Goal: Task Accomplishment & Management: Use online tool/utility

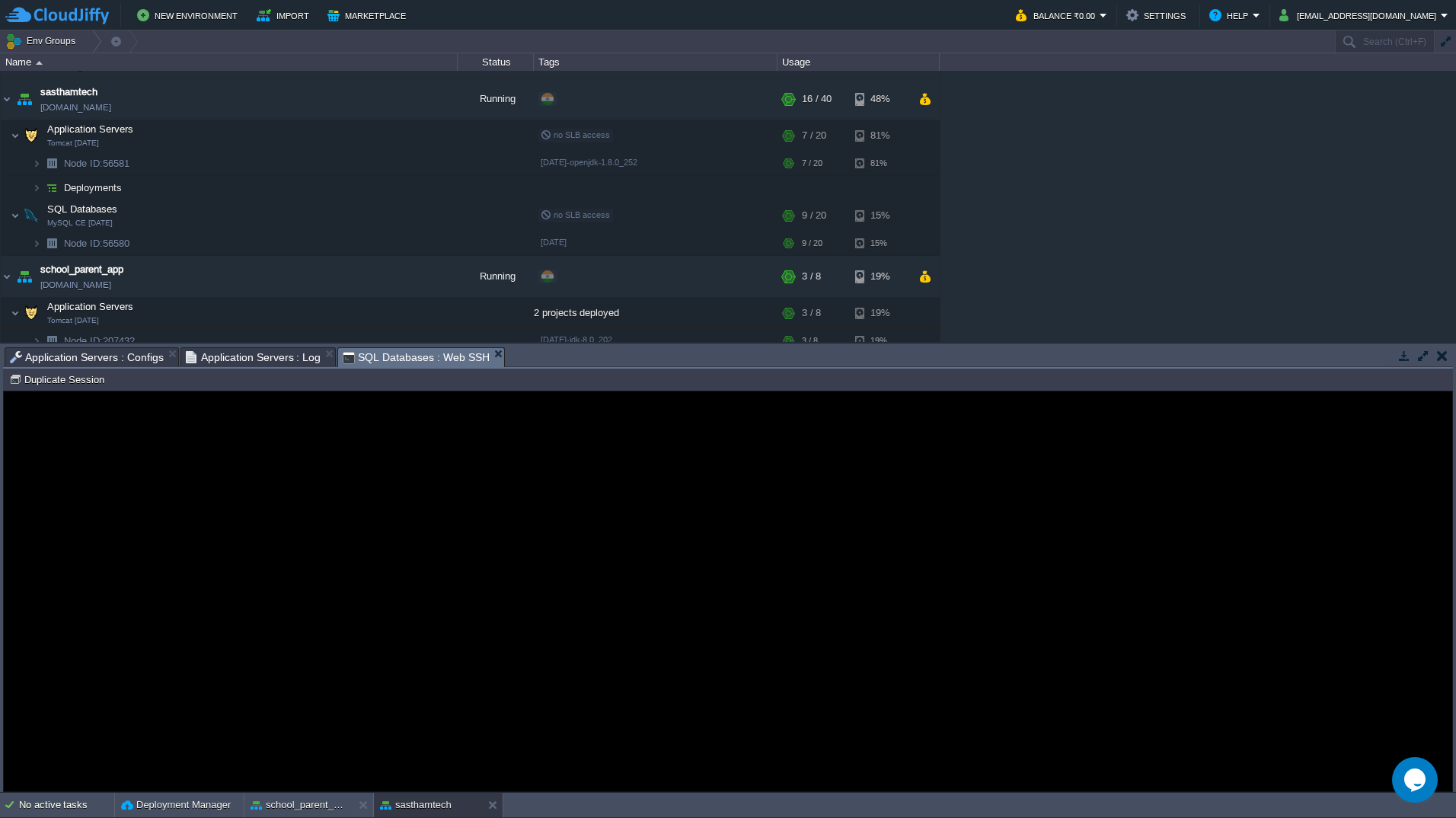
click at [218, 362] on span "Application Servers : Log" at bounding box center [254, 357] width 136 height 18
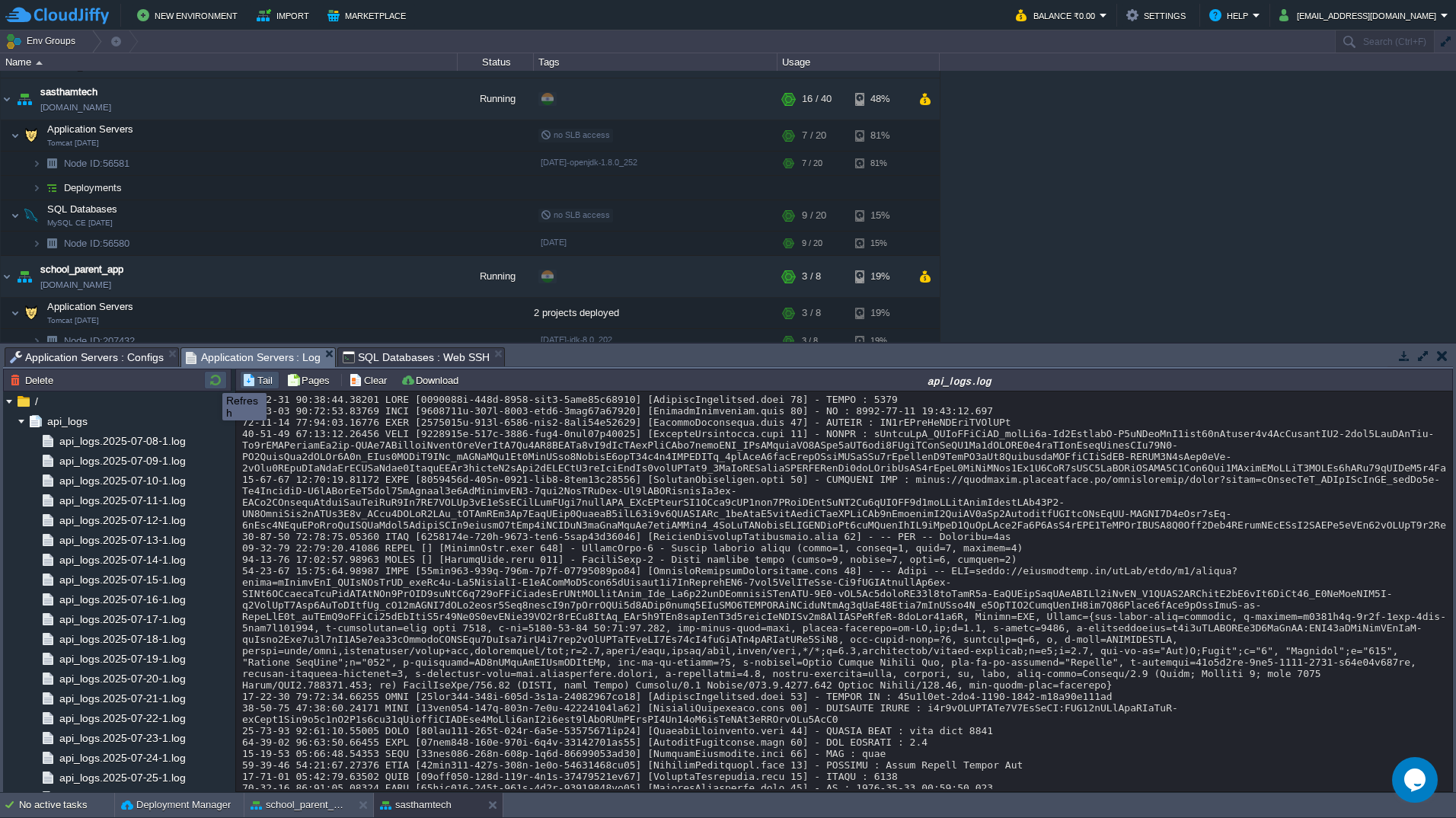
click at [211, 373] on button "button" at bounding box center [215, 380] width 18 height 13
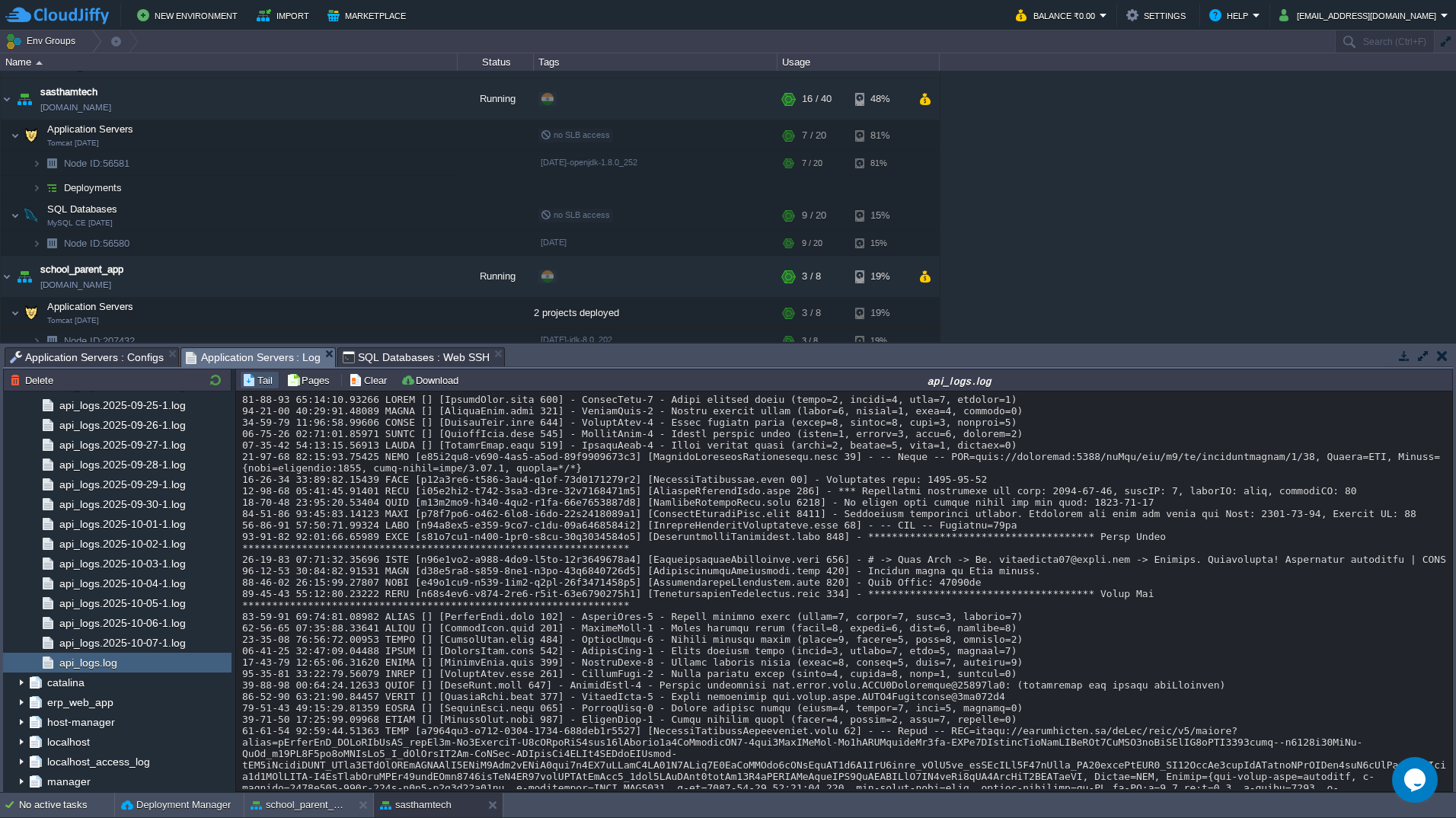
scroll to position [16668, 0]
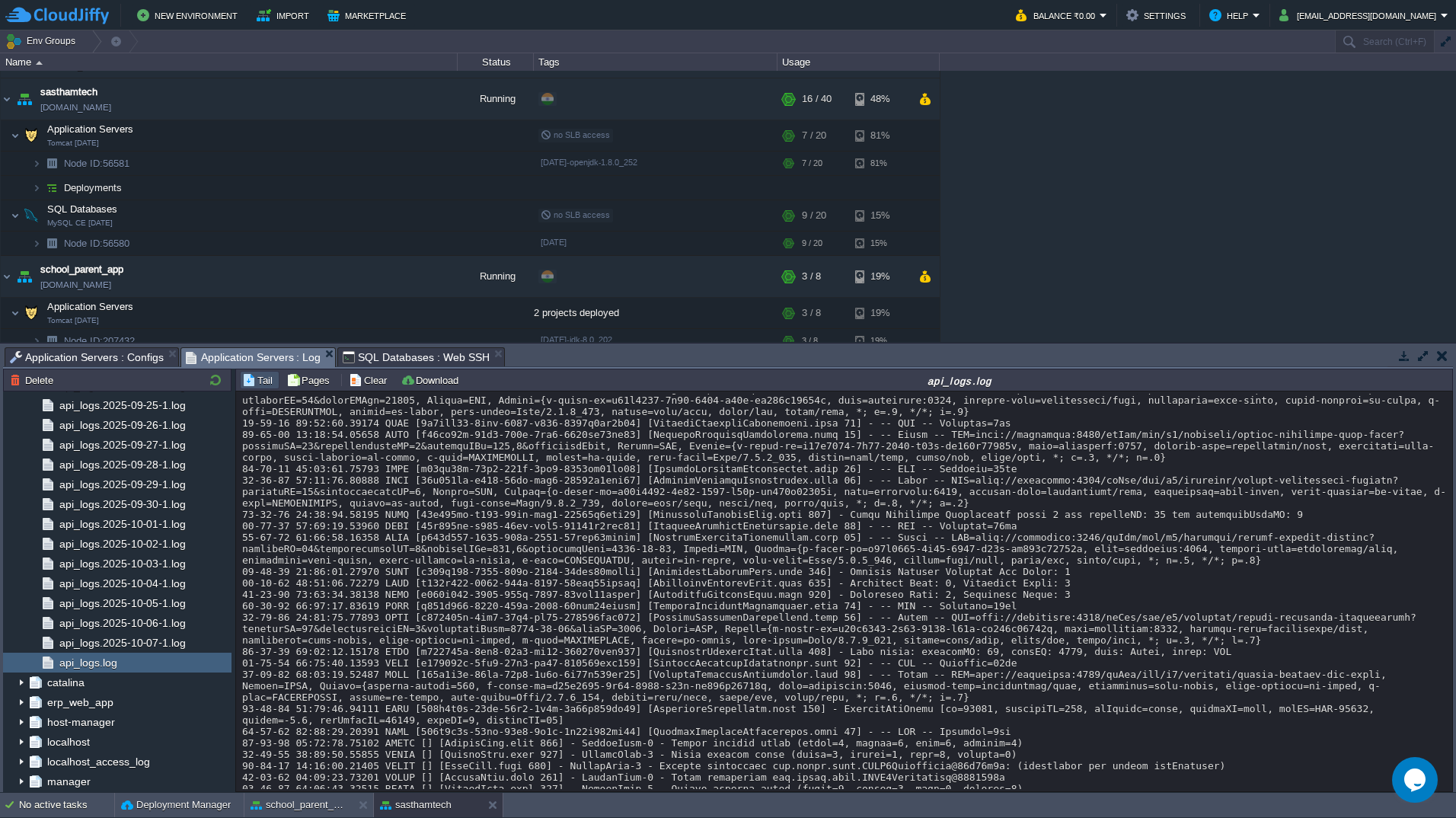
scroll to position [16573, 0]
click at [432, 373] on td "Download" at bounding box center [432, 380] width 67 height 18
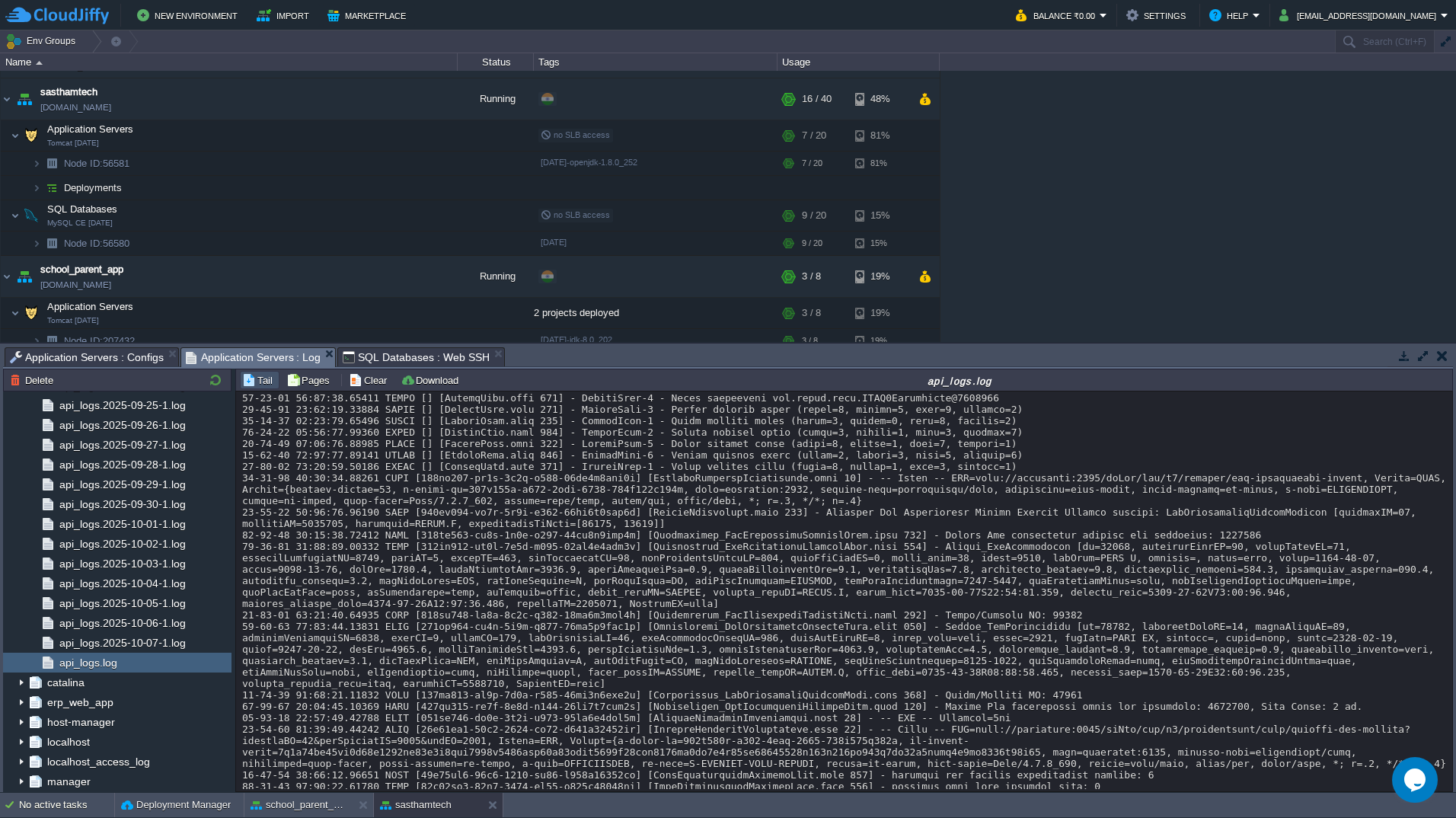
scroll to position [17924, 0]
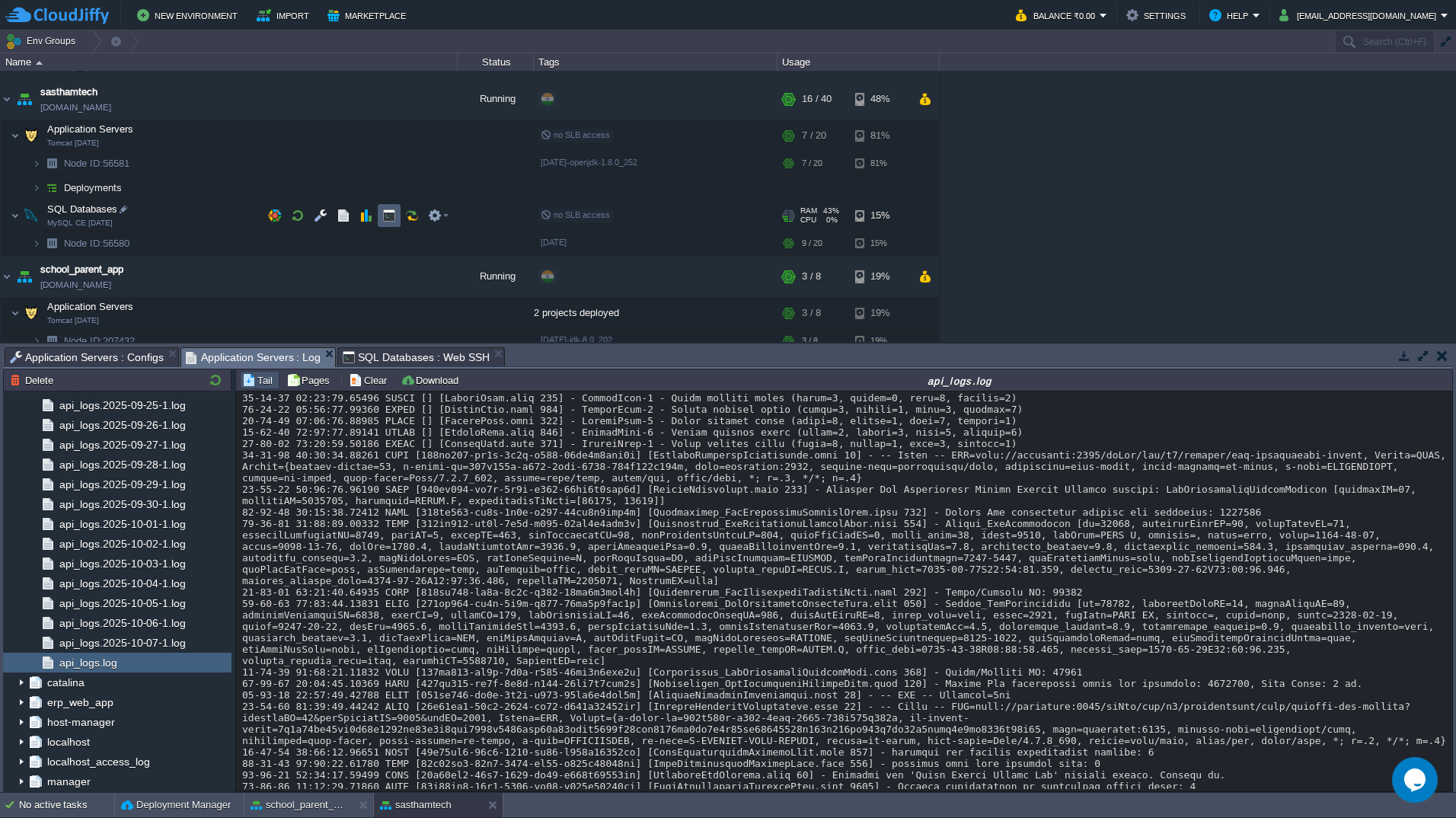
click at [383, 227] on td at bounding box center [388, 215] width 22 height 22
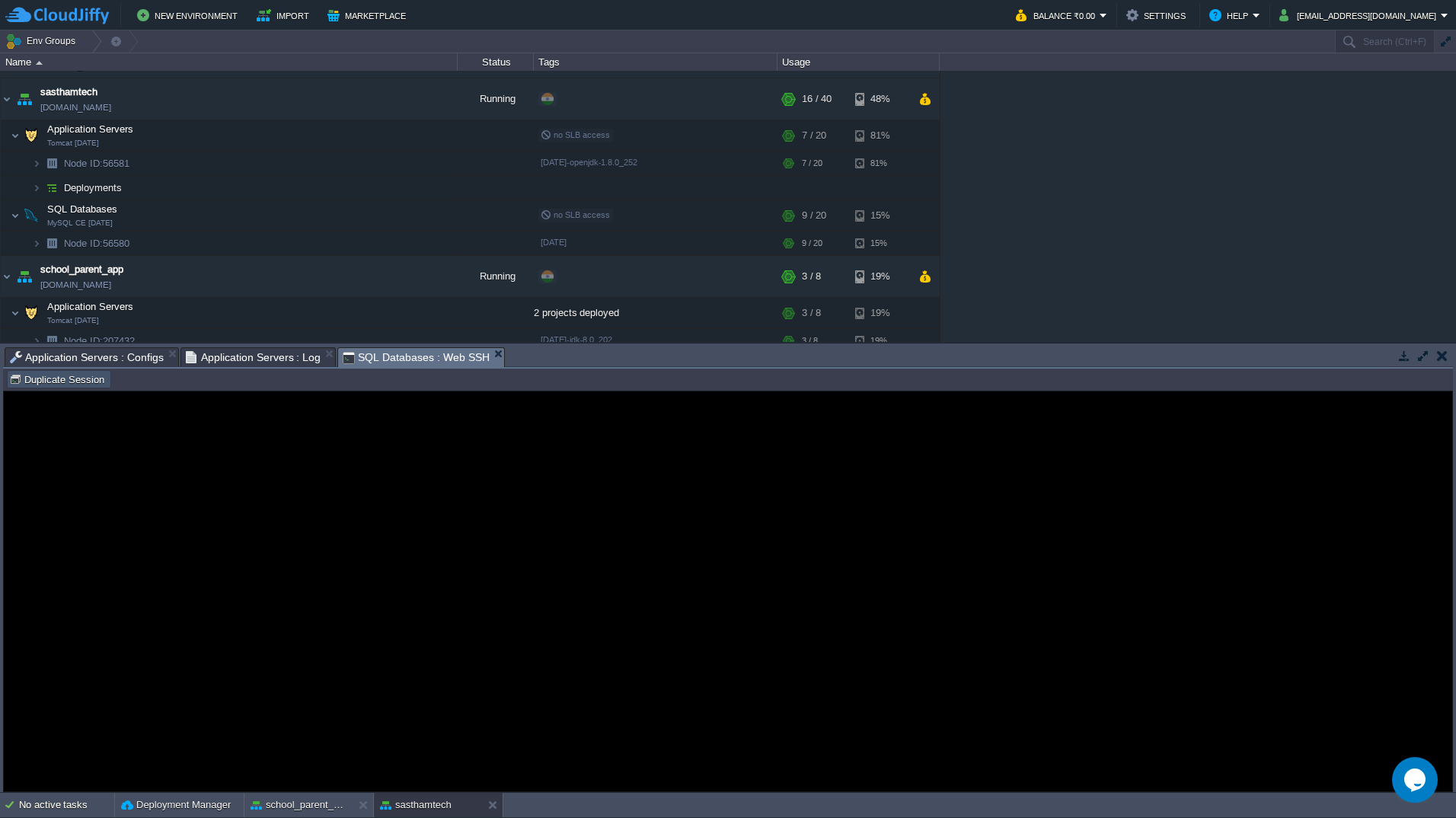
click at [68, 373] on button "Duplicate Session" at bounding box center [59, 379] width 100 height 13
click at [442, 373] on div at bounding box center [728, 591] width 1449 height 400
type input "#000000"
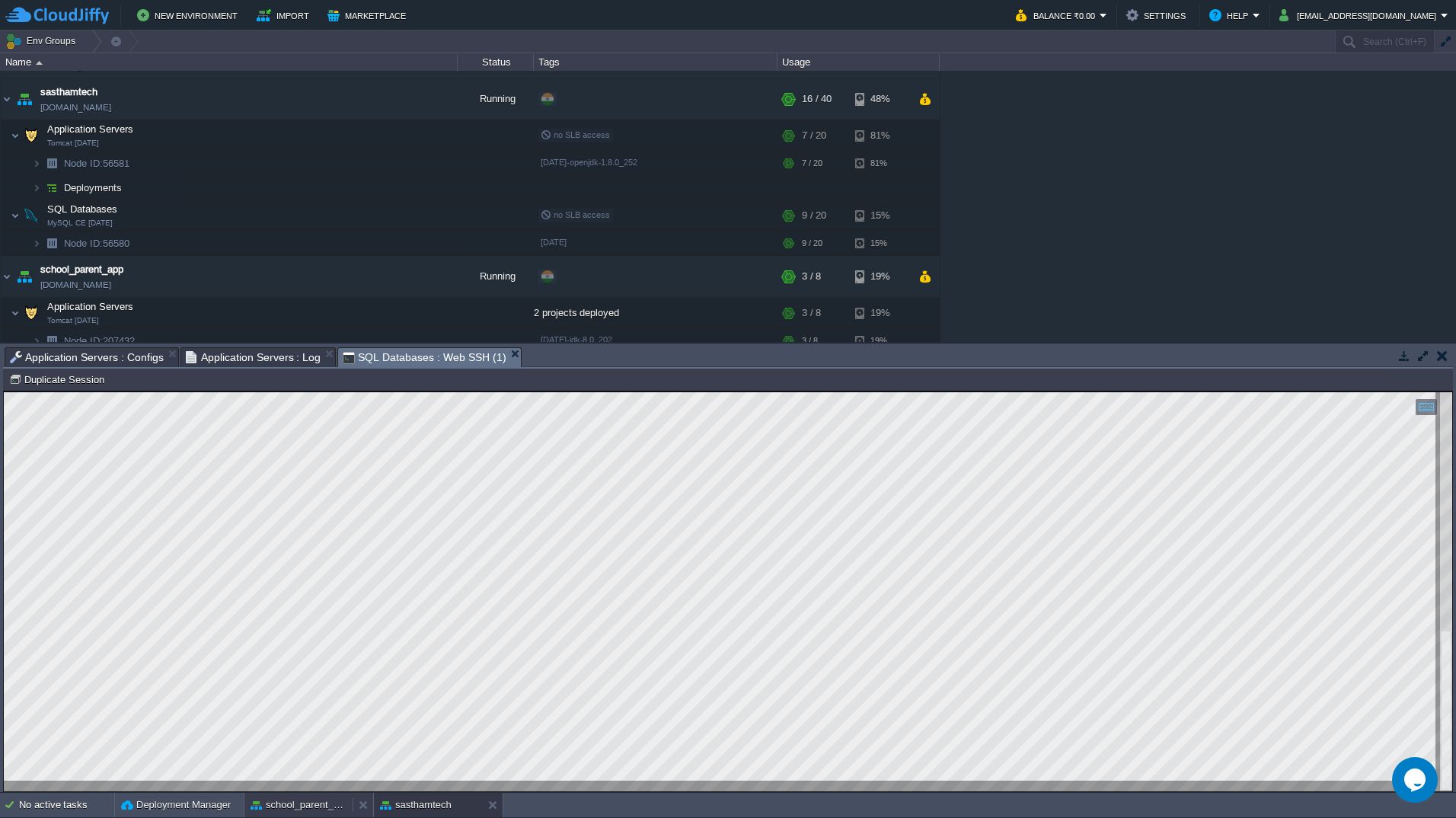
click at [269, 805] on button "school_parent_app" at bounding box center [298, 805] width 96 height 15
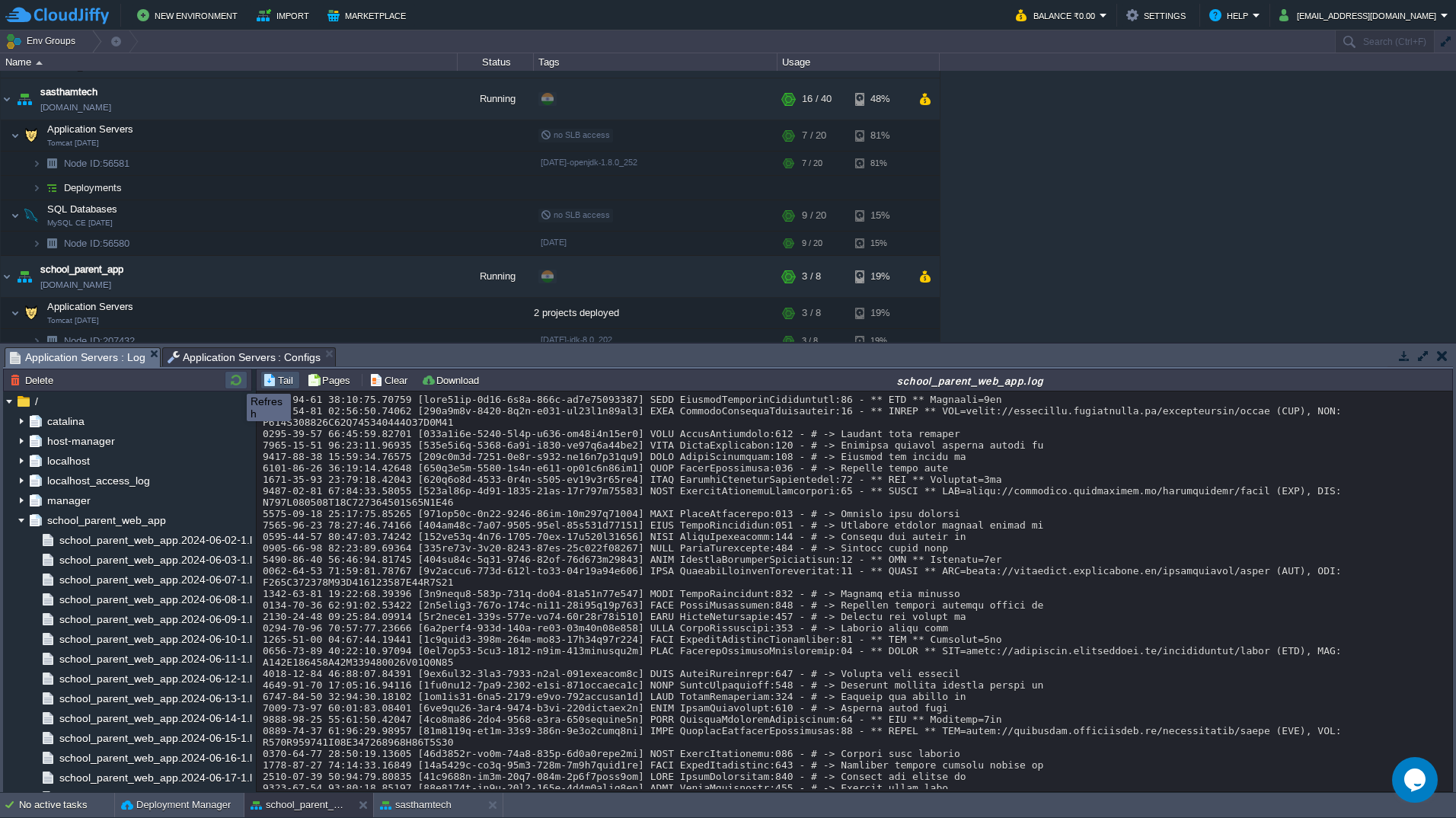
click at [235, 380] on button "button" at bounding box center [236, 380] width 18 height 13
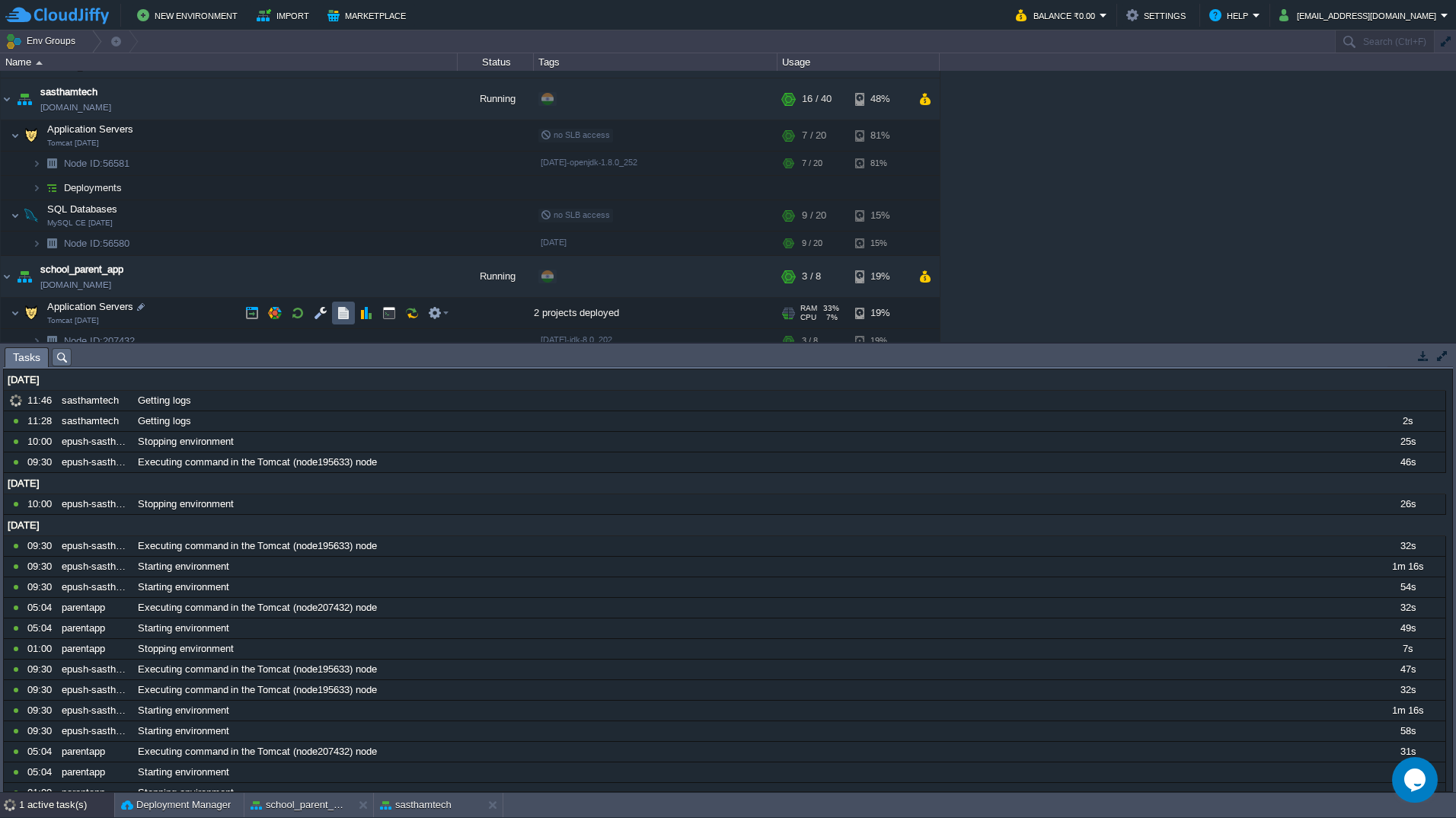
click at [343, 313] on button "button" at bounding box center [343, 313] width 13 height 13
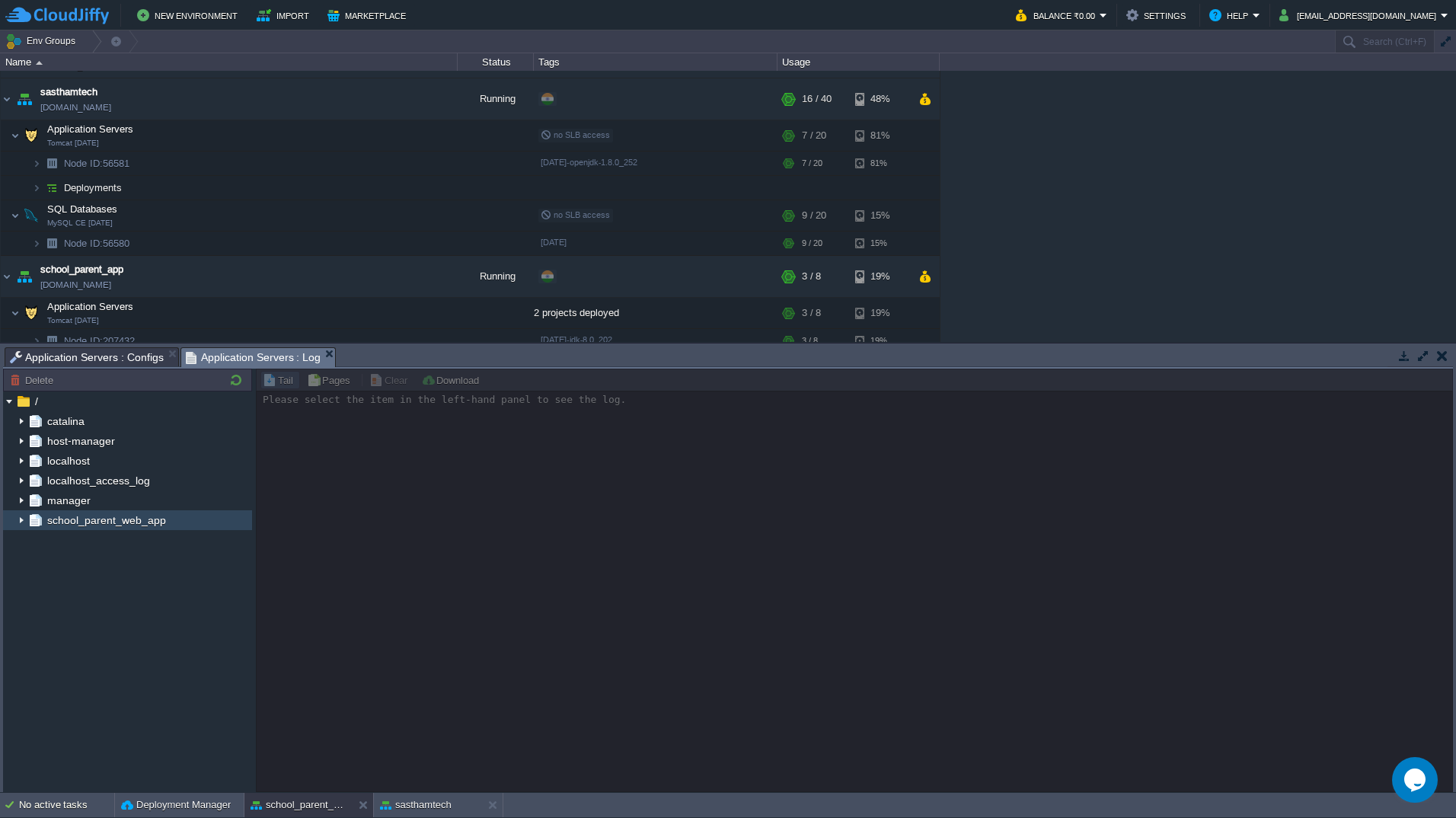
click at [19, 515] on img at bounding box center [21, 520] width 12 height 20
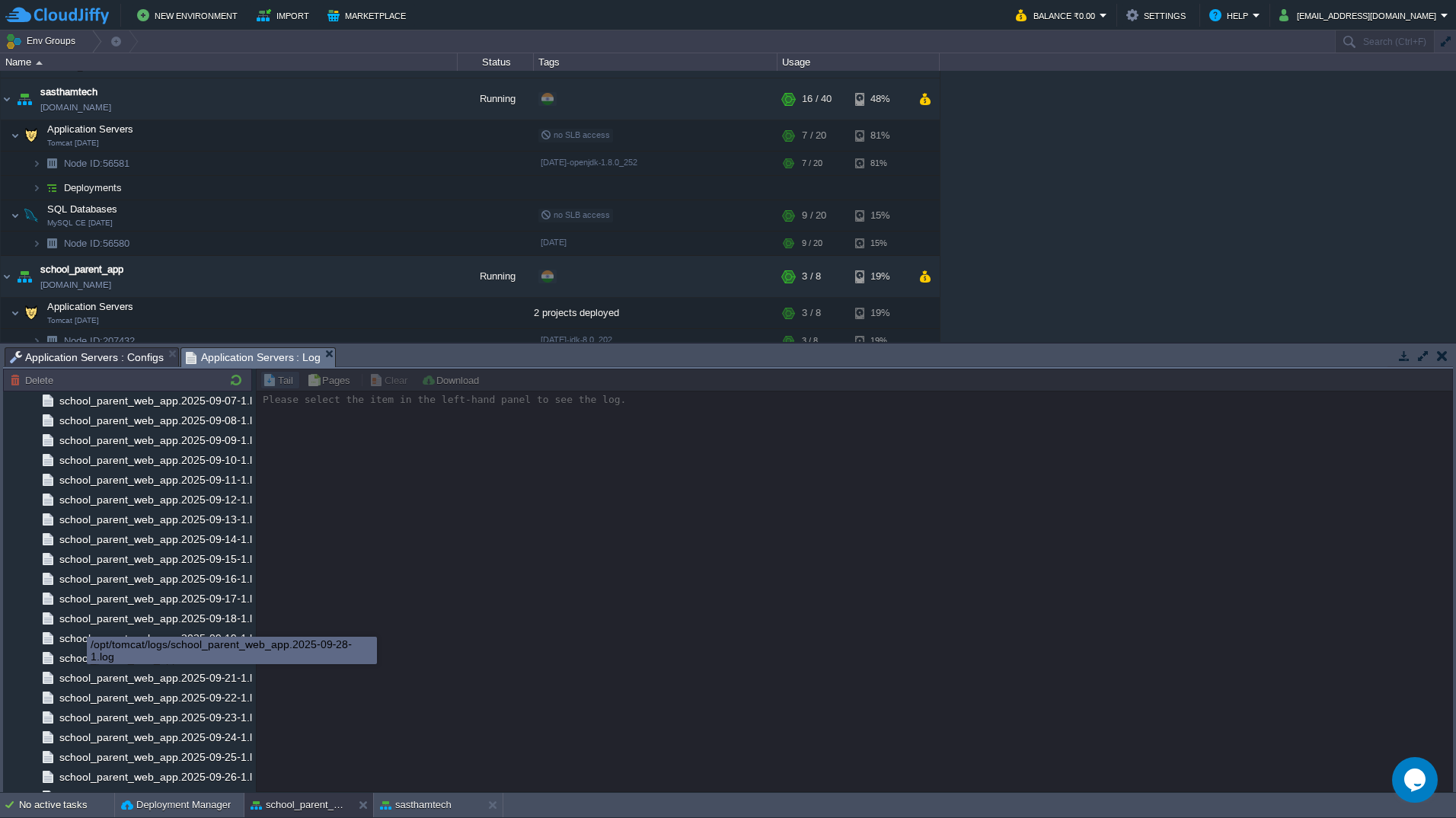
scroll to position [9862, 0]
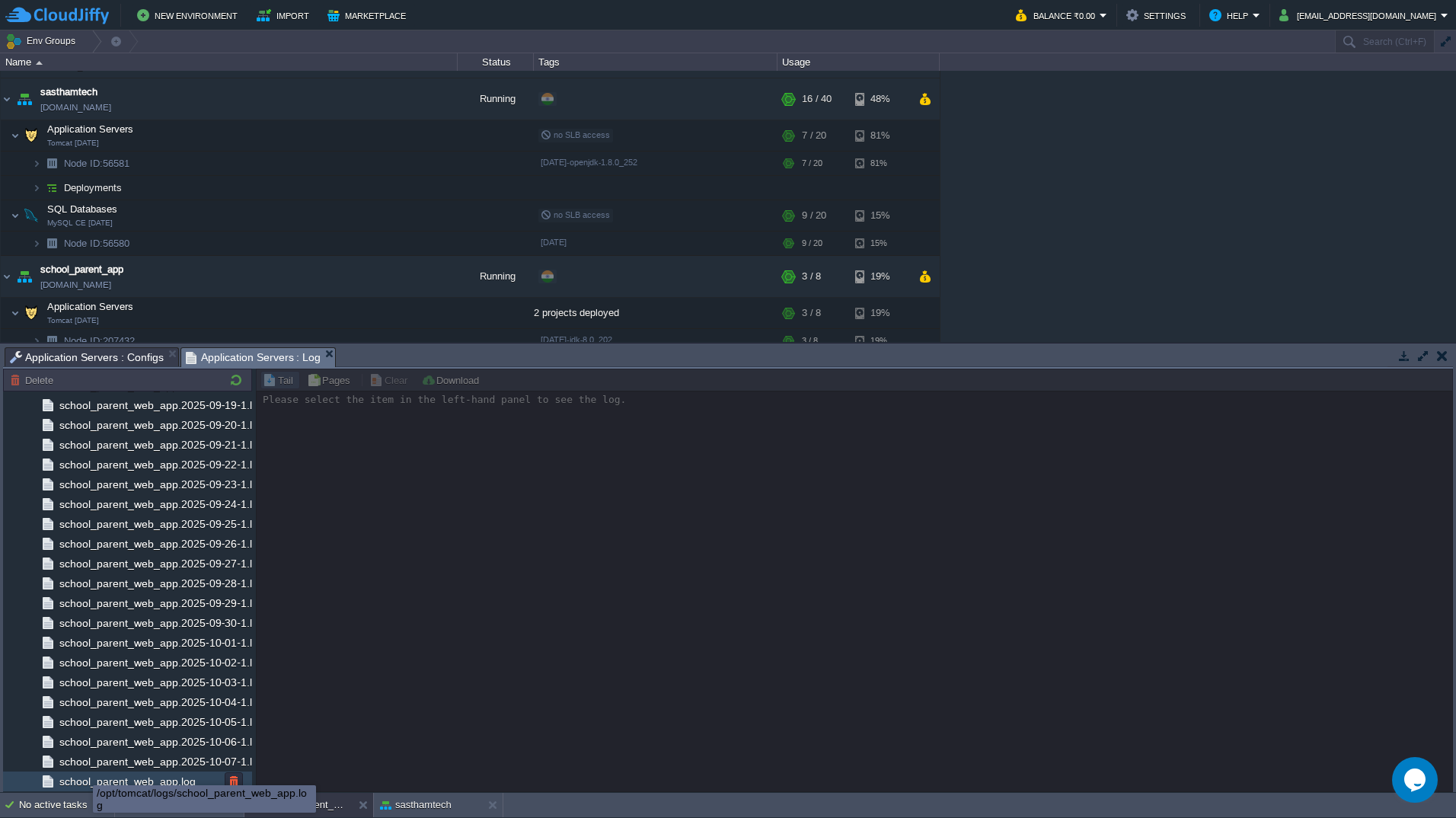
click at [84, 775] on span "school_parent_web_app.log" at bounding box center [127, 781] width 141 height 13
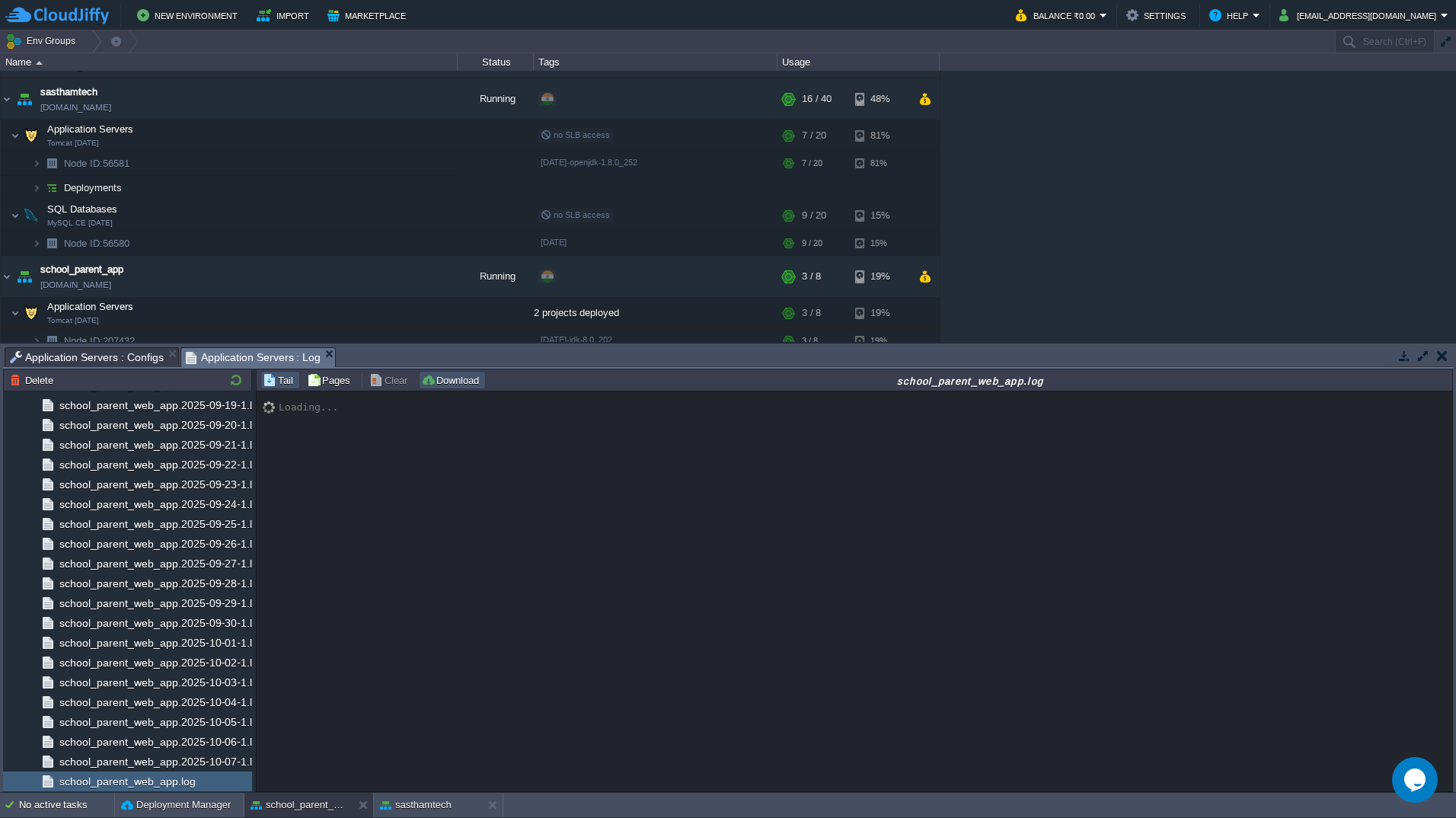
click at [457, 383] on button "Download" at bounding box center [452, 380] width 62 height 13
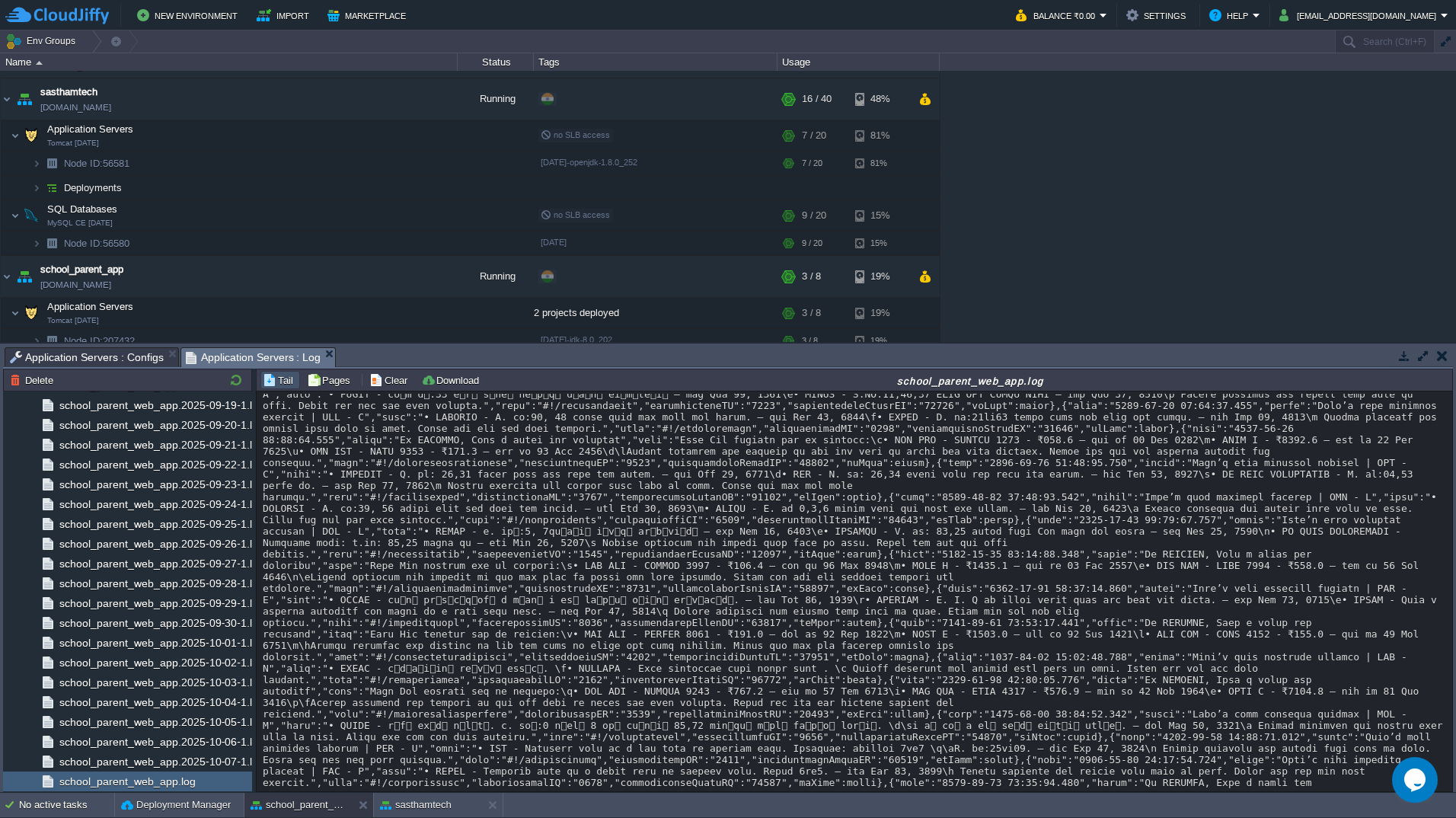
scroll to position [16683, 0]
